Goal: Information Seeking & Learning: Learn about a topic

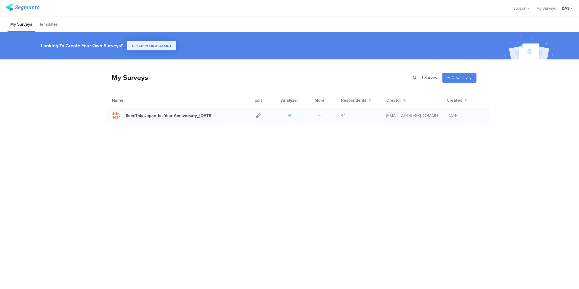
click at [290, 117] on icon at bounding box center [289, 115] width 5 height 5
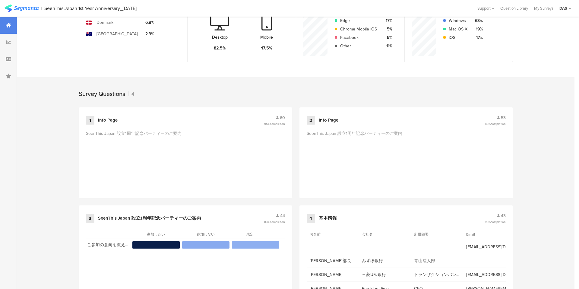
scroll to position [204, 0]
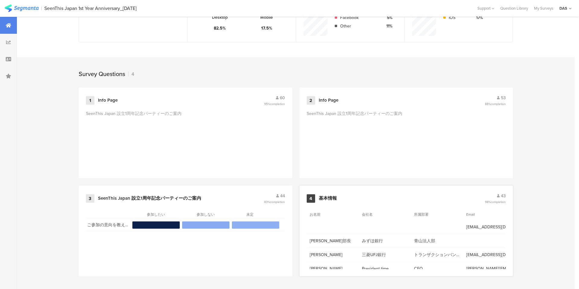
click at [480, 224] on span "[EMAIL_ADDRESS][DOMAIN_NAME]" at bounding box center [489, 227] width 46 height 6
click at [501, 196] on span "43" at bounding box center [503, 196] width 5 height 6
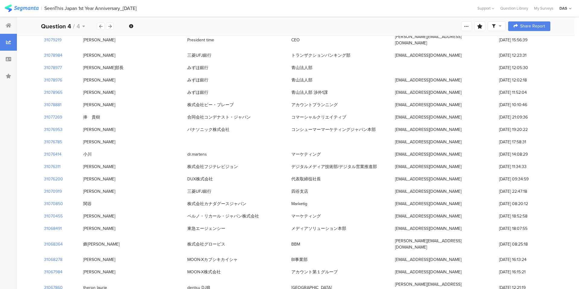
scroll to position [39, 0]
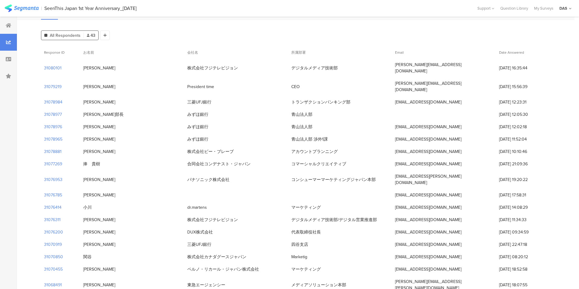
scroll to position [42, 0]
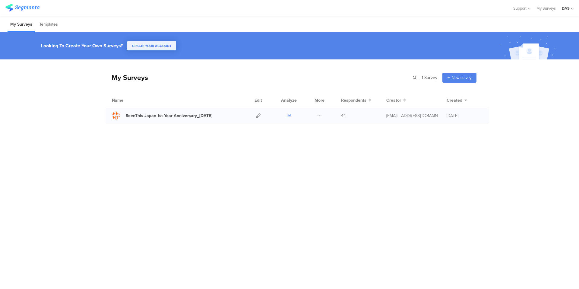
click at [291, 116] on icon at bounding box center [289, 115] width 5 height 5
click at [290, 115] on icon at bounding box center [289, 115] width 5 height 5
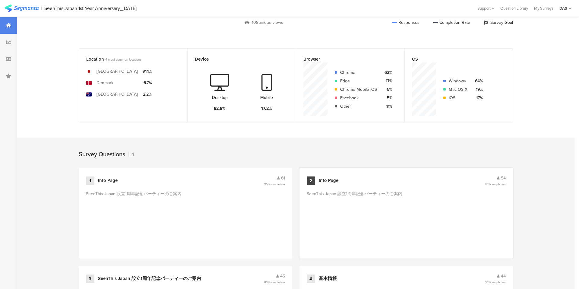
scroll to position [196, 0]
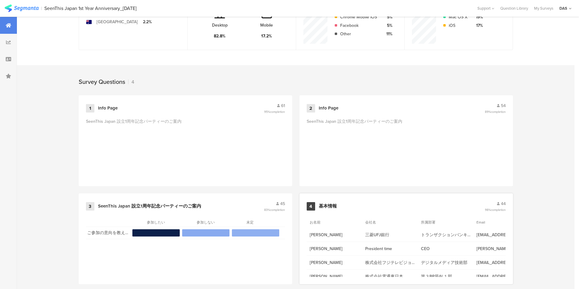
click at [504, 203] on span "44" at bounding box center [503, 204] width 5 height 6
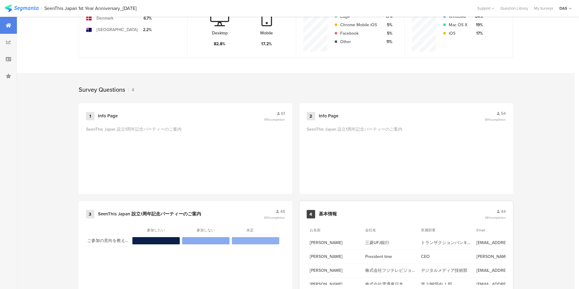
scroll to position [204, 0]
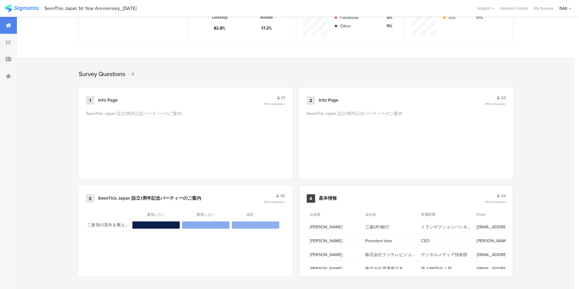
click at [505, 196] on span "44" at bounding box center [503, 196] width 5 height 6
